Goal: Transaction & Acquisition: Register for event/course

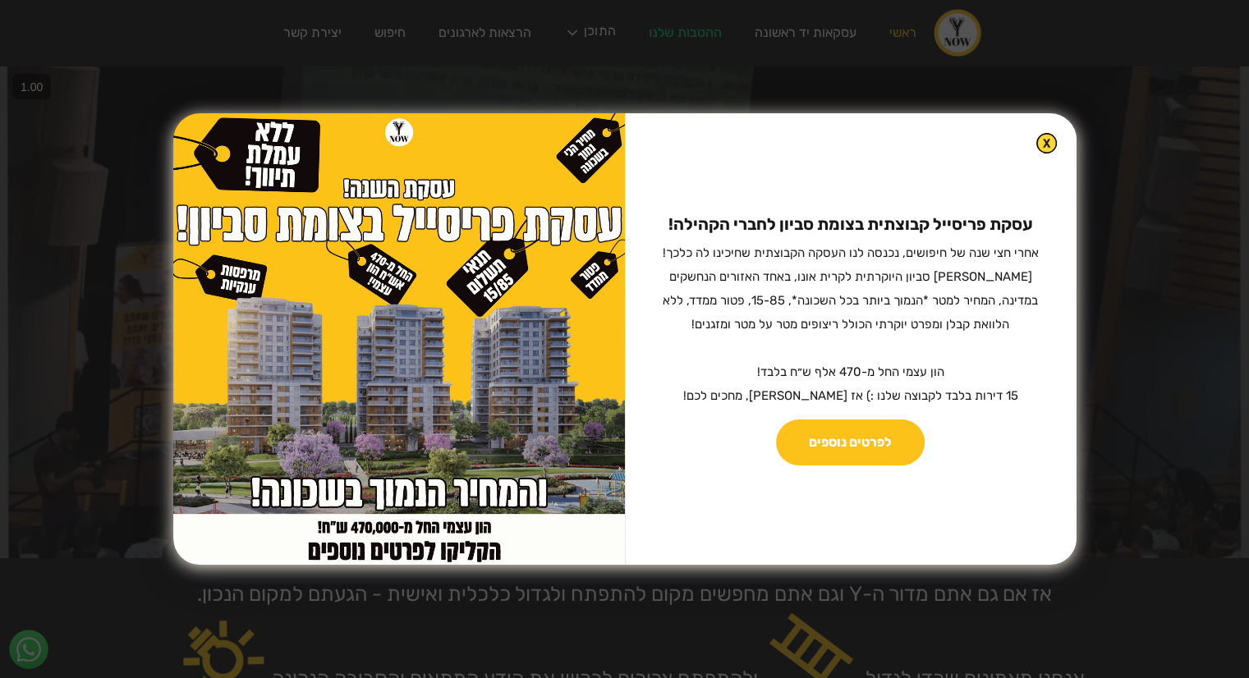
click at [1030, 158] on div "עסקת פריסייל קבוצתית בצומת סביון לחברי הקהילה! ‍ אחרי חצי שנה של חיפושים, נכנסה…" at bounding box center [851, 339] width 452 height 452
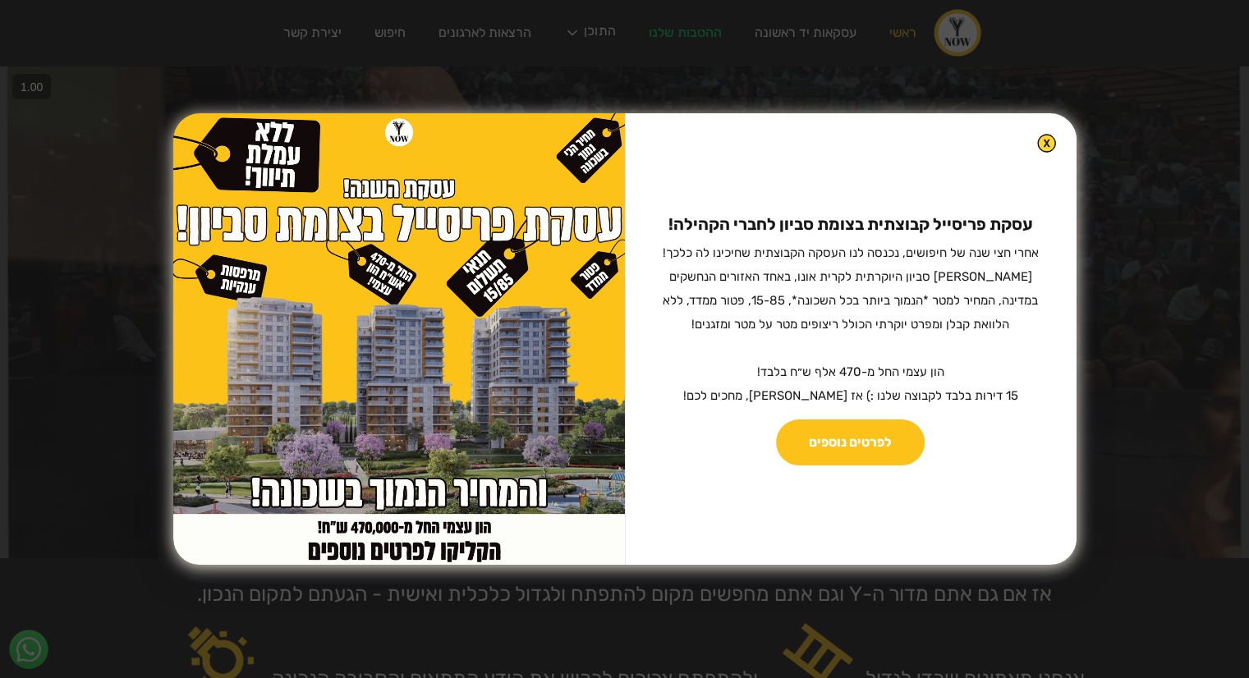
click at [1039, 140] on img at bounding box center [1046, 143] width 19 height 19
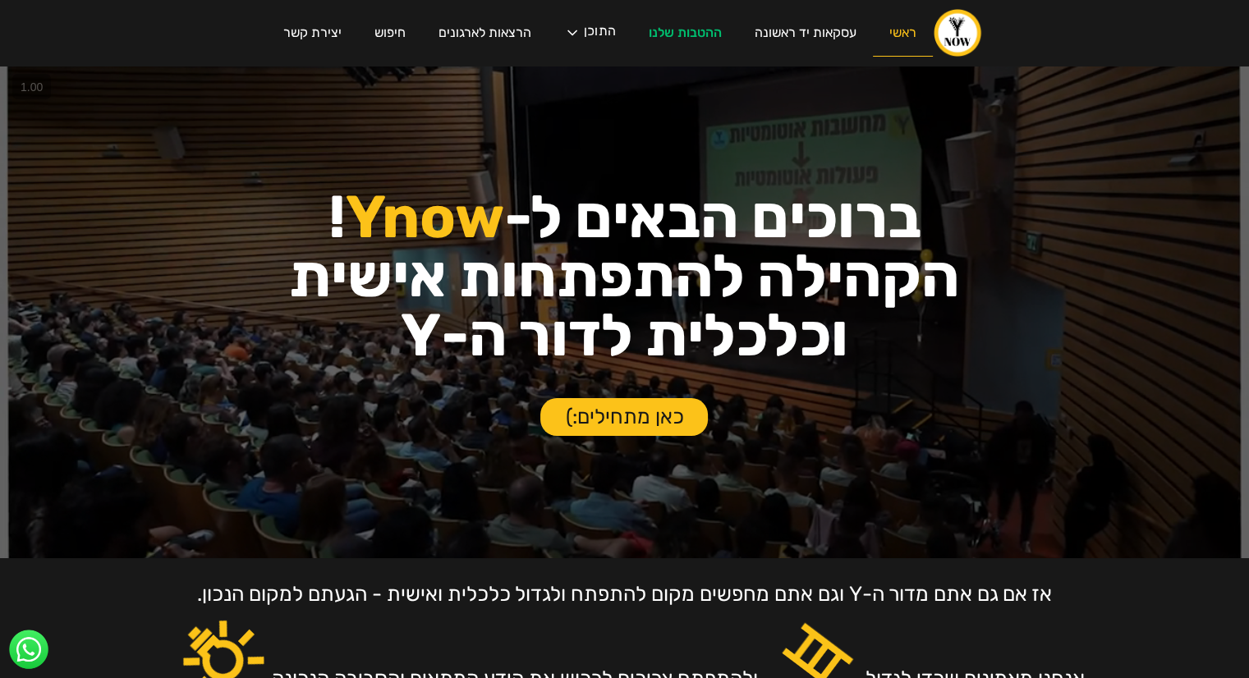
click at [905, 34] on link "ראשי" at bounding box center [903, 33] width 60 height 47
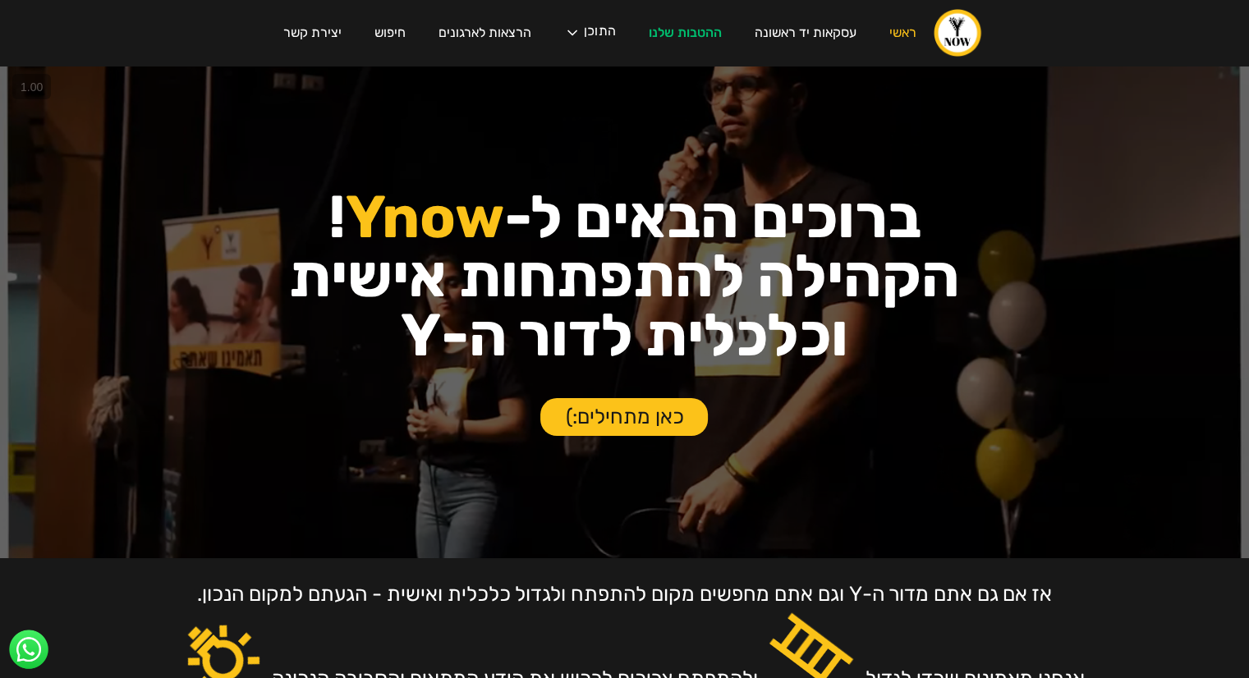
scroll to position [15, 0]
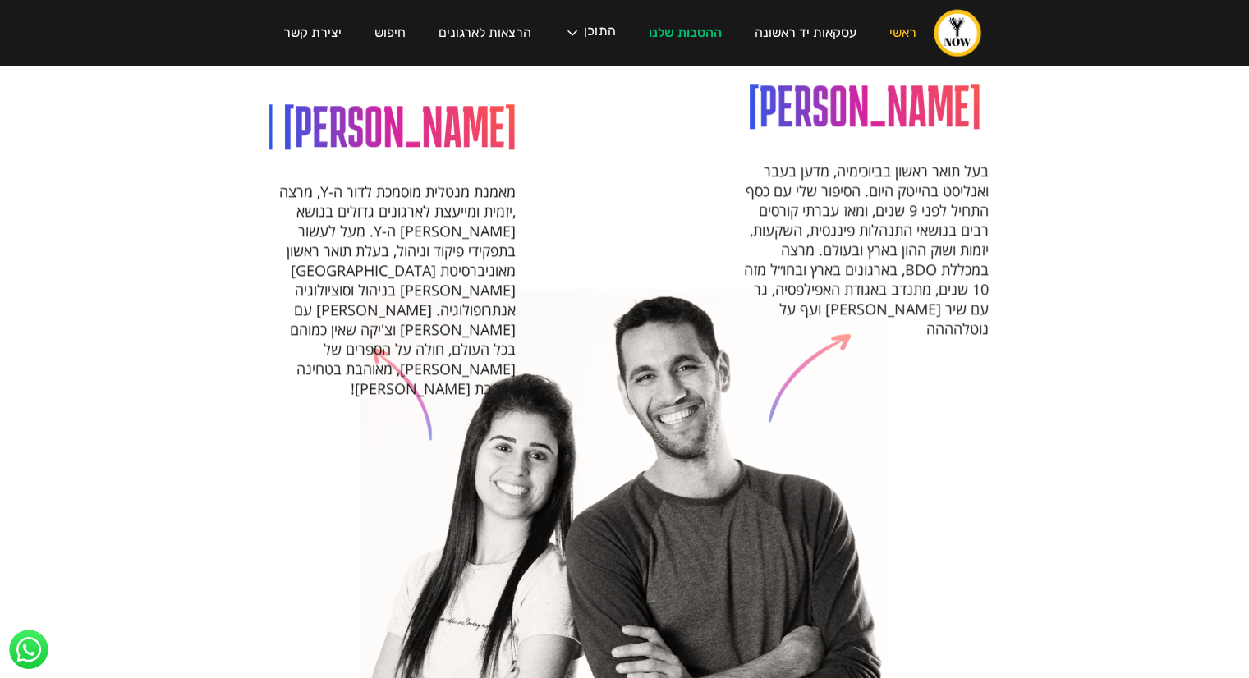
scroll to position [1642, 0]
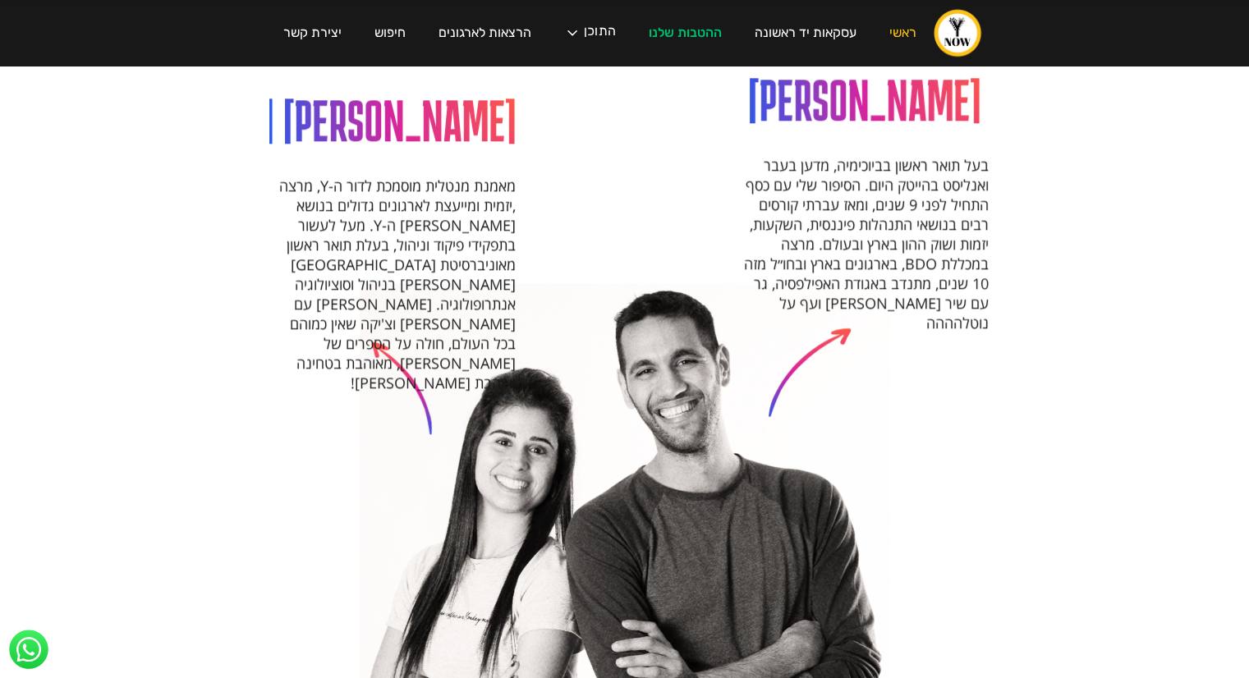
drag, startPoint x: 956, startPoint y: 154, endPoint x: 581, endPoint y: 333, distance: 415.4
click at [796, 316] on div "[PERSON_NAME] בעל תואר ראשון בביוכימיה, מדען בעבר ואנליסט בהייטק היום. הסיפור ש…" at bounding box center [625, 550] width 534 height 534
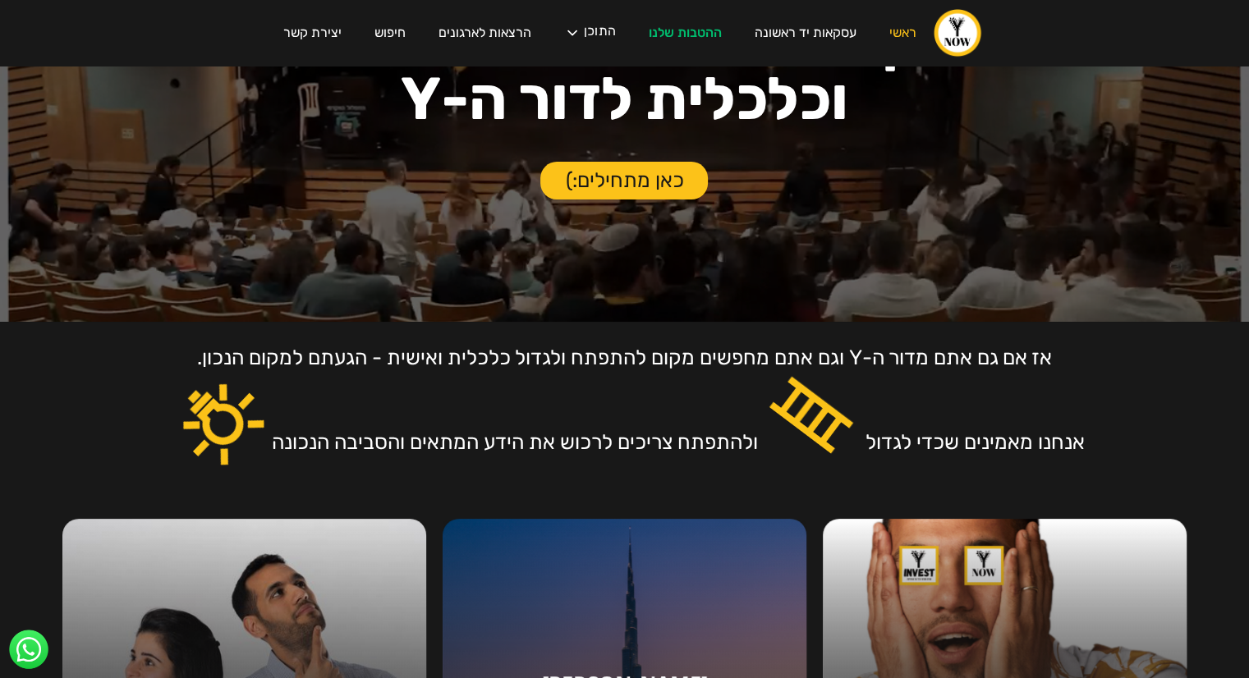
scroll to position [0, 0]
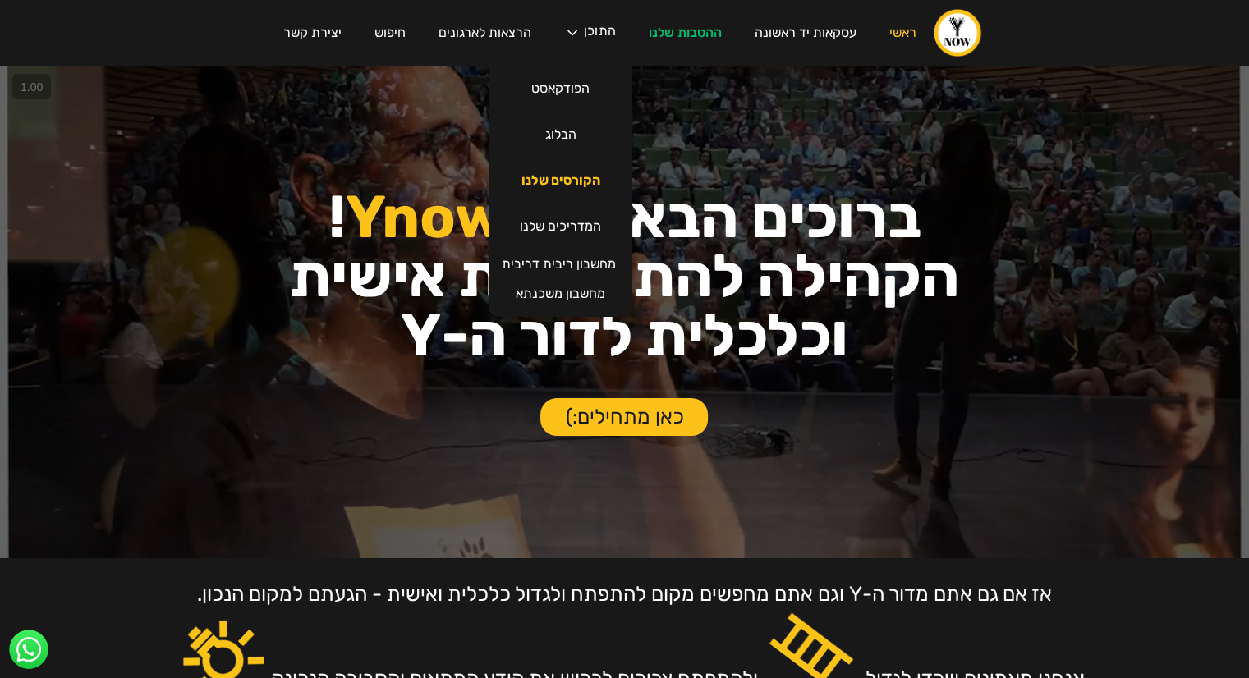
click at [565, 186] on link "הקורסים שלנו" at bounding box center [561, 181] width 112 height 46
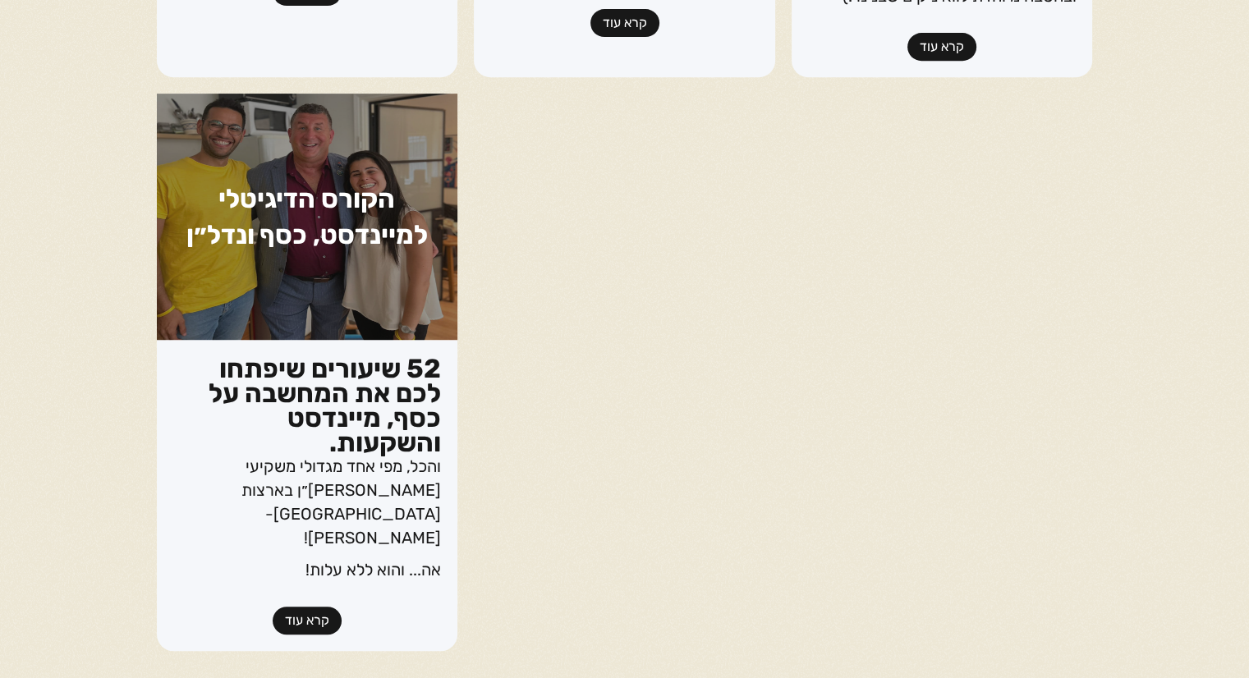
scroll to position [789, 0]
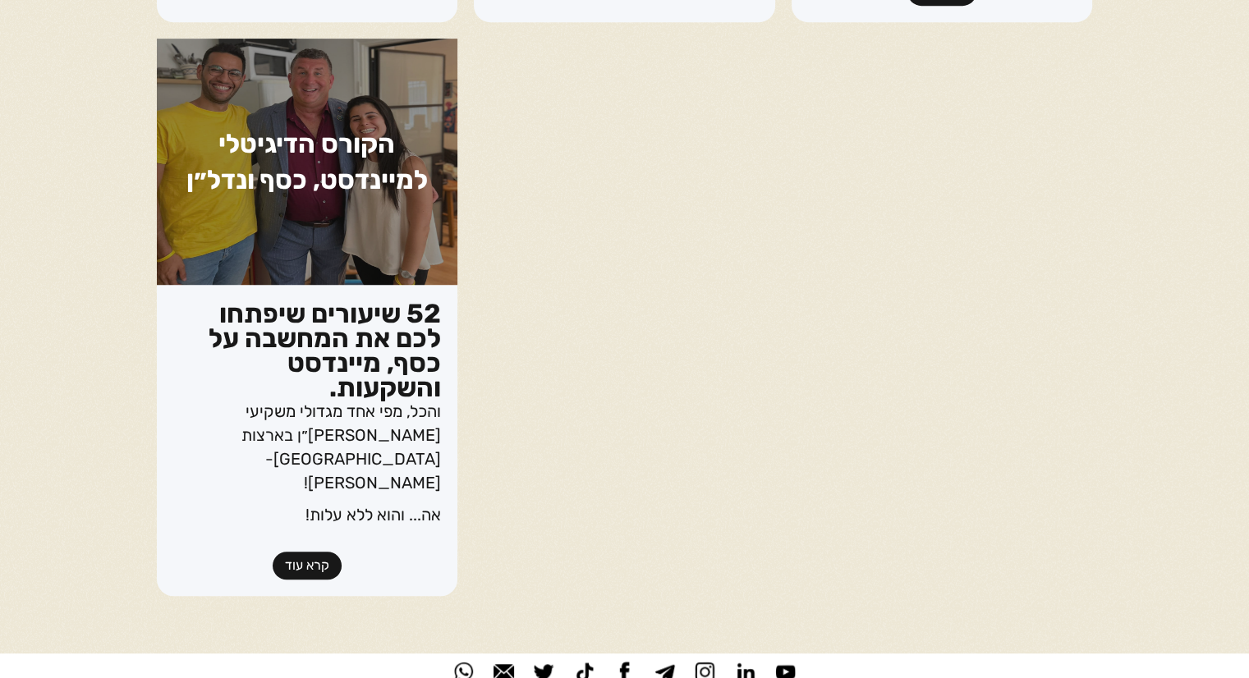
click at [296, 552] on link "קרא עוד" at bounding box center [307, 566] width 69 height 28
